Goal: Information Seeking & Learning: Understand process/instructions

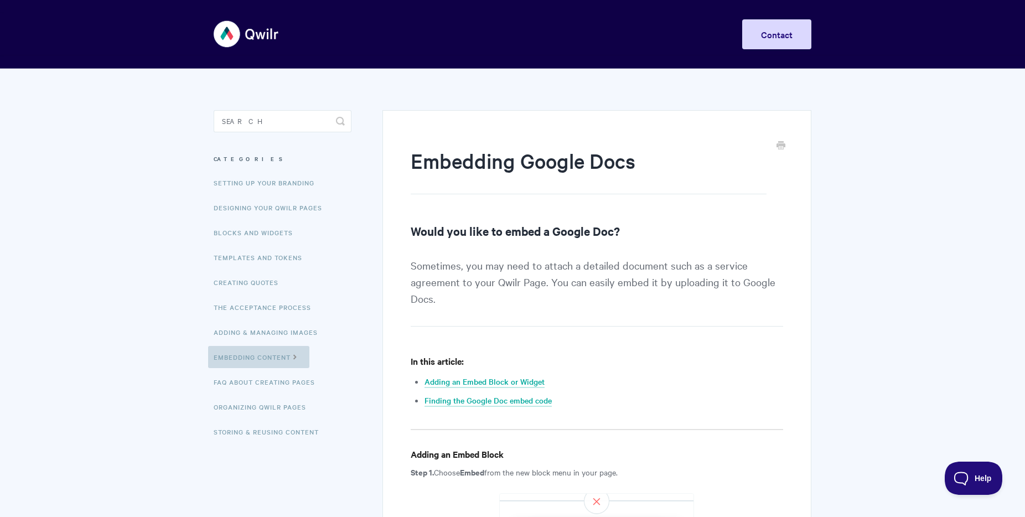
click at [277, 352] on link "Embedding Content" at bounding box center [258, 357] width 101 height 22
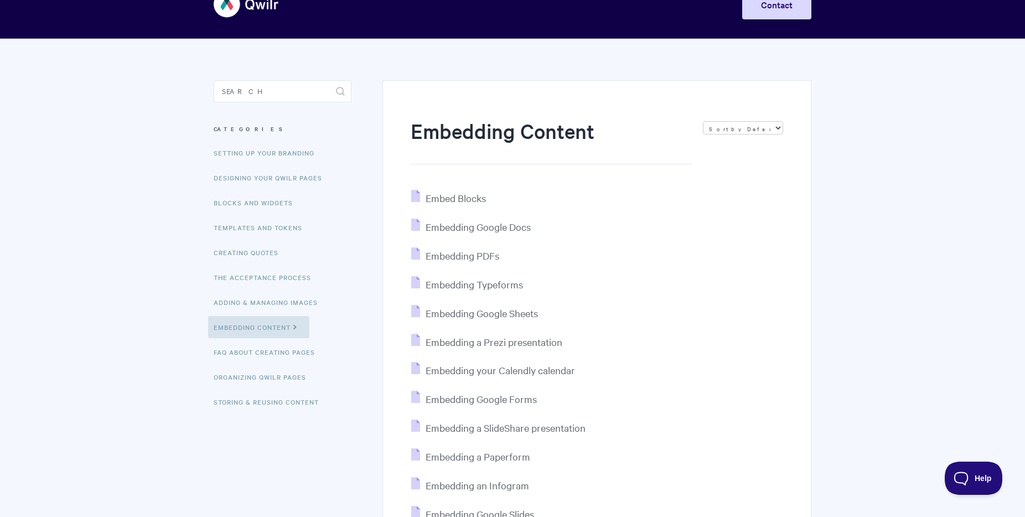
scroll to position [83, 0]
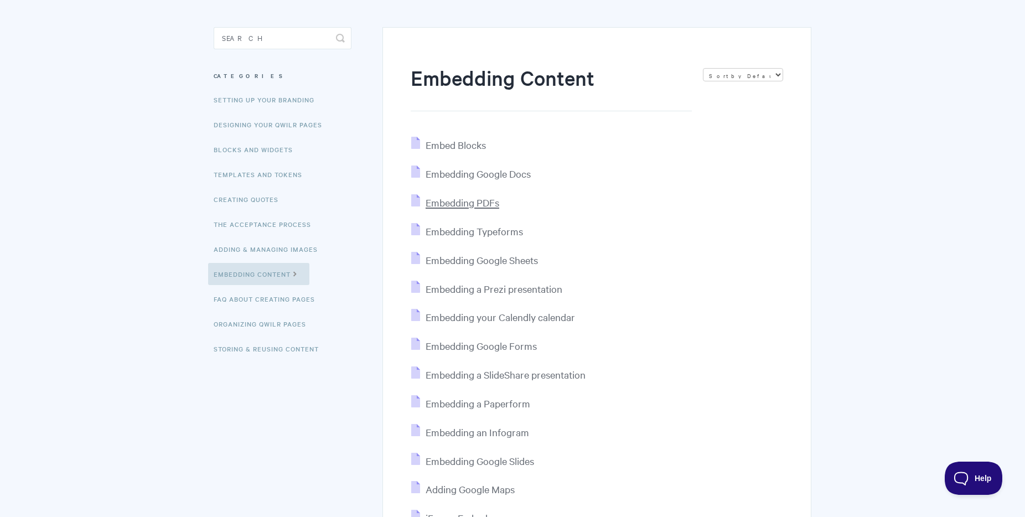
click at [454, 197] on span "Embedding PDFs" at bounding box center [462, 202] width 74 height 13
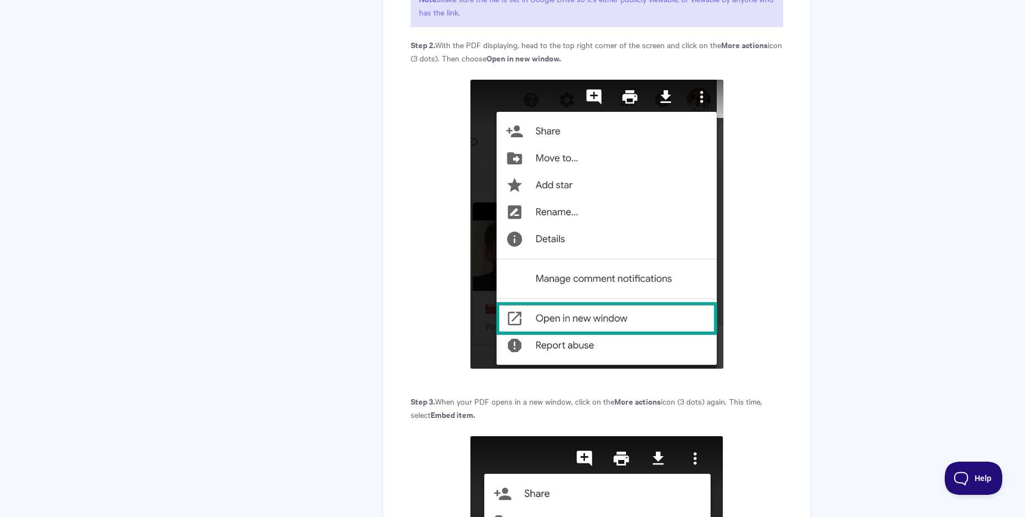
scroll to position [2142, 0]
